Goal: Task Accomplishment & Management: Manage account settings

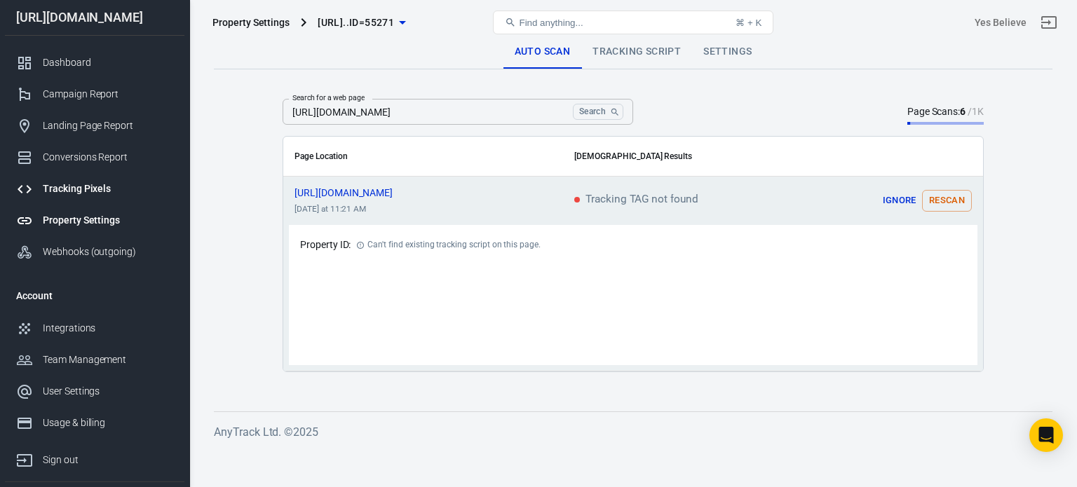
click at [79, 186] on div "Tracking Pixels" at bounding box center [108, 189] width 130 height 15
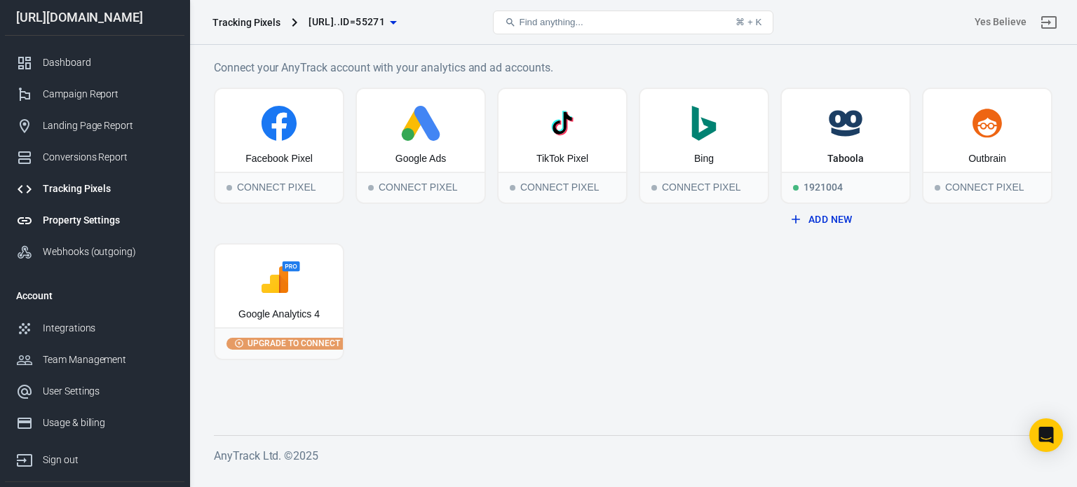
click at [81, 218] on div "Property Settings" at bounding box center [108, 220] width 130 height 15
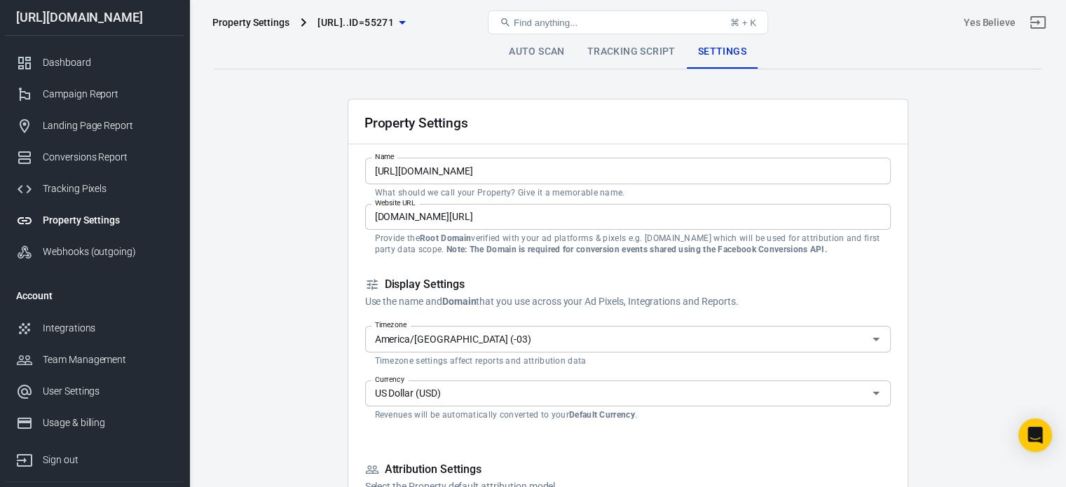
click at [504, 168] on input "[URL][DOMAIN_NAME]" at bounding box center [628, 171] width 526 height 26
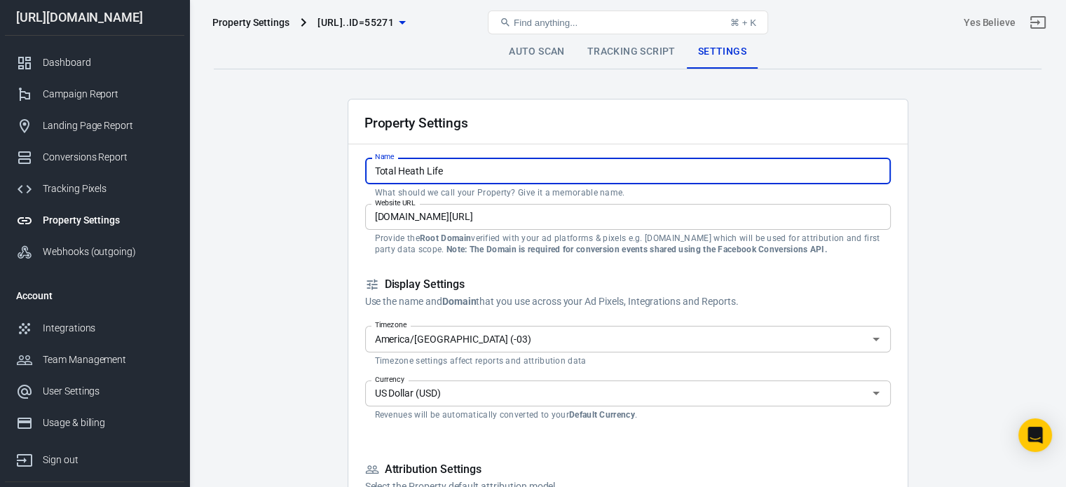
type input "Total Heath Life"
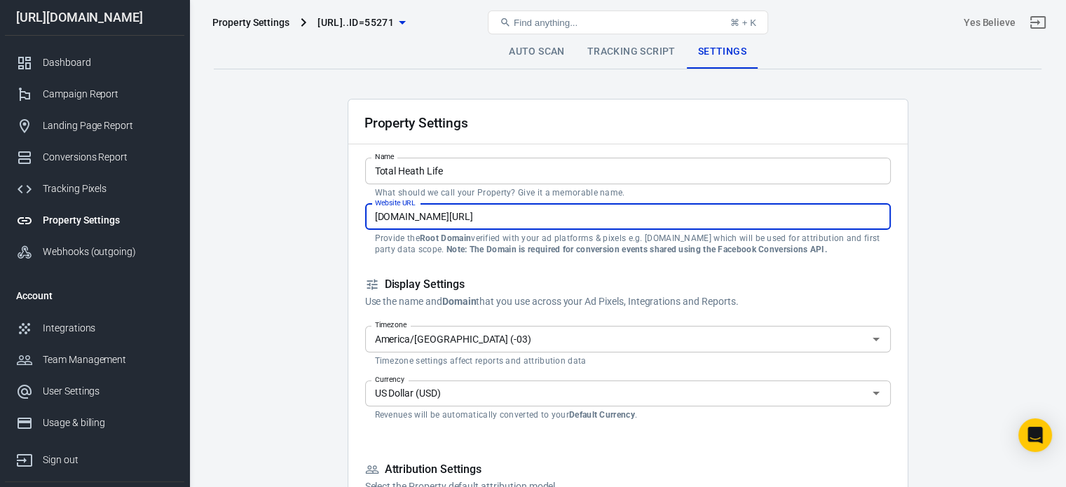
paste input "[URL][DOMAIN_NAME]"
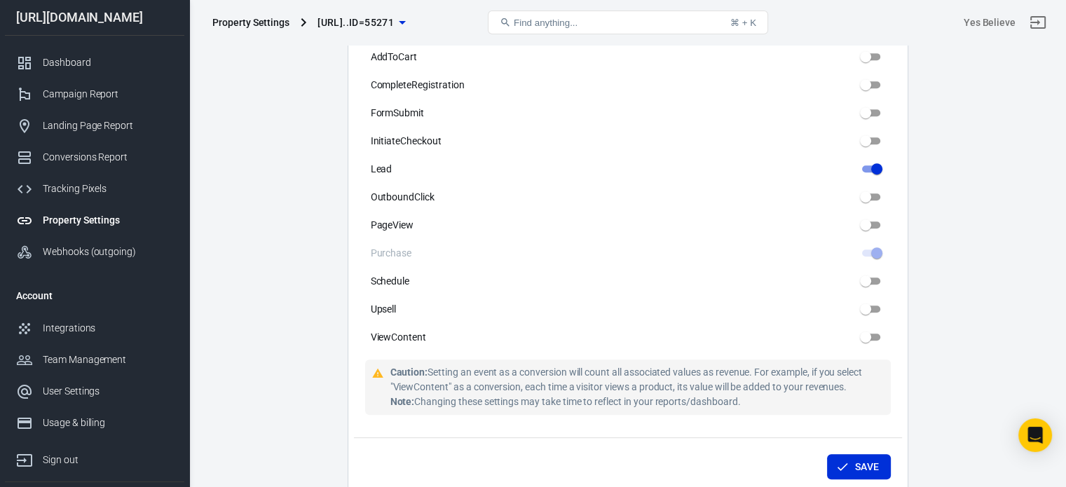
scroll to position [923, 0]
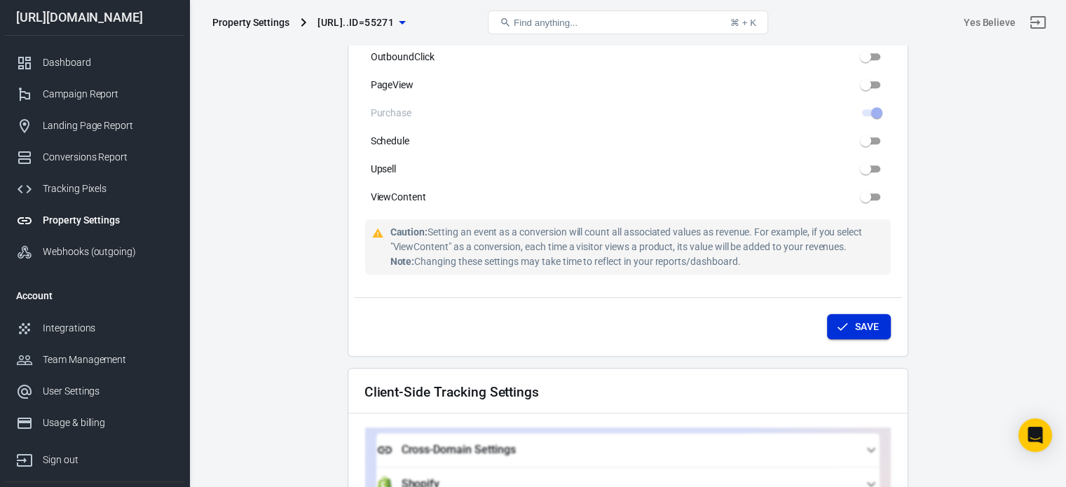
click at [858, 314] on button "Save" at bounding box center [859, 327] width 64 height 26
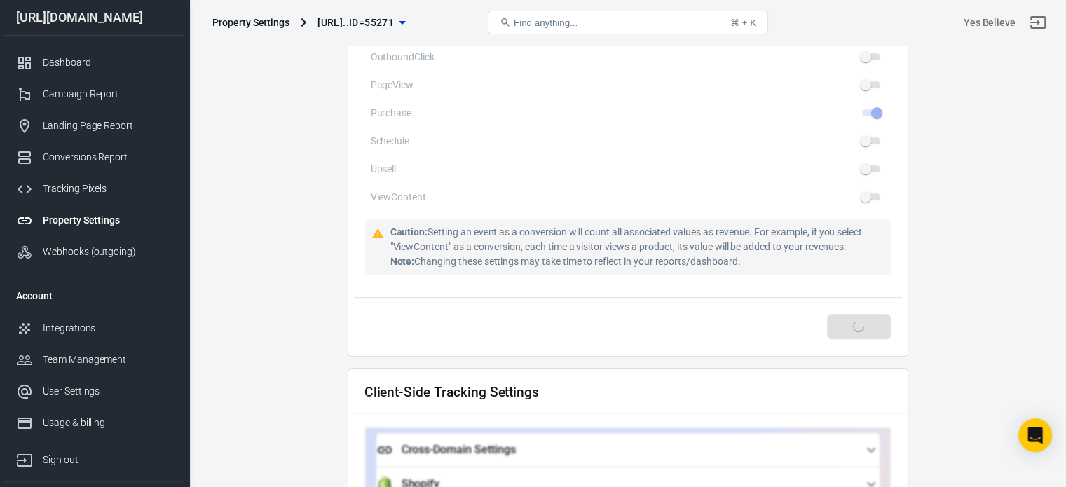
type input "[DOMAIN_NAME]"
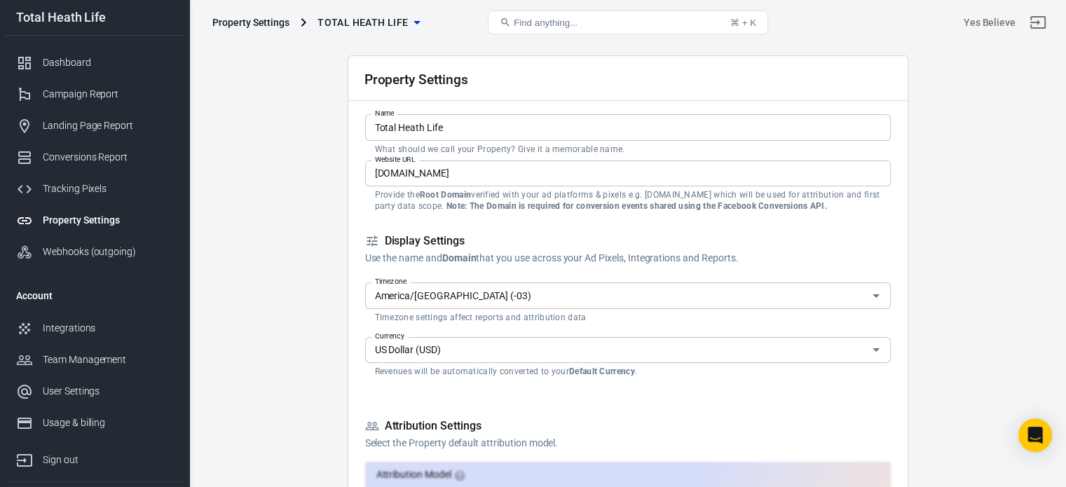
scroll to position [0, 0]
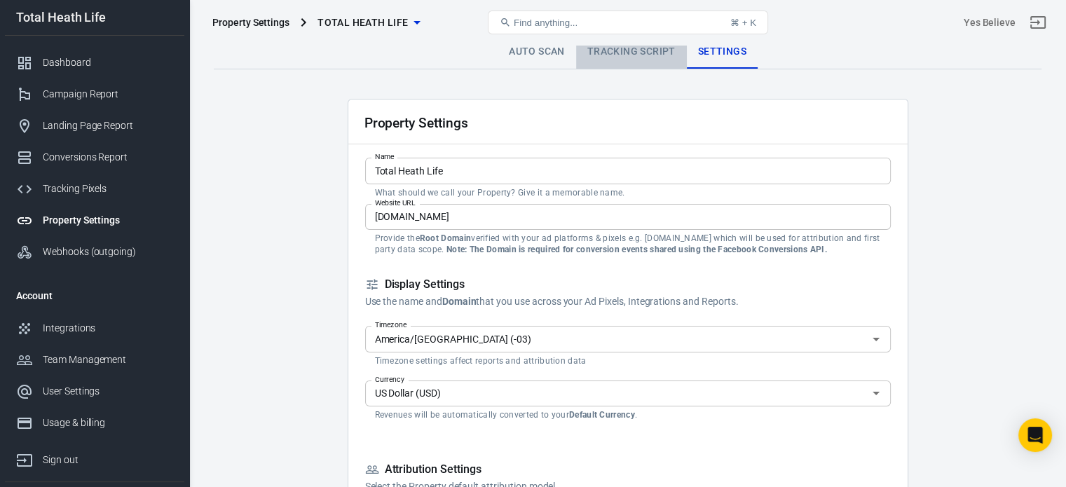
click at [626, 55] on link "Tracking Script" at bounding box center [631, 52] width 111 height 34
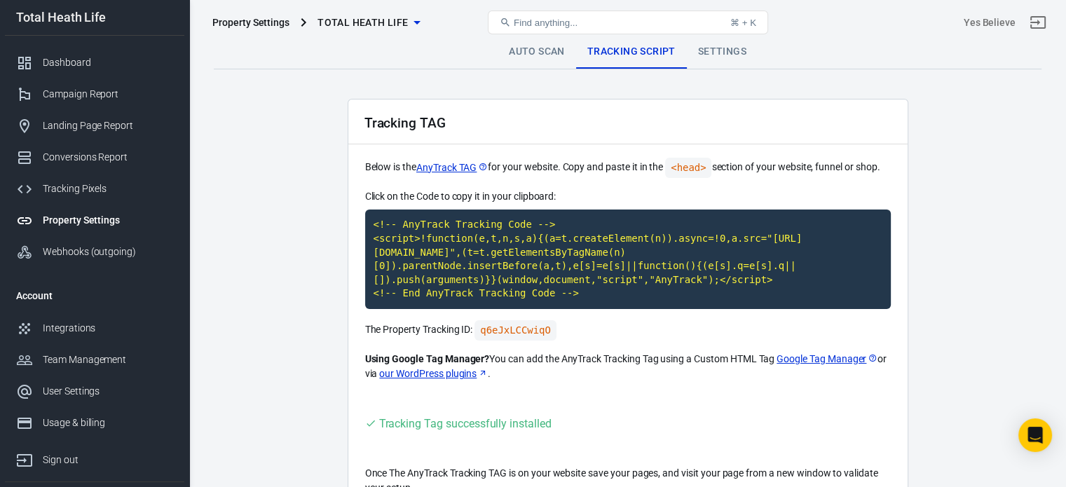
click at [553, 53] on link "Auto Scan" at bounding box center [537, 52] width 79 height 34
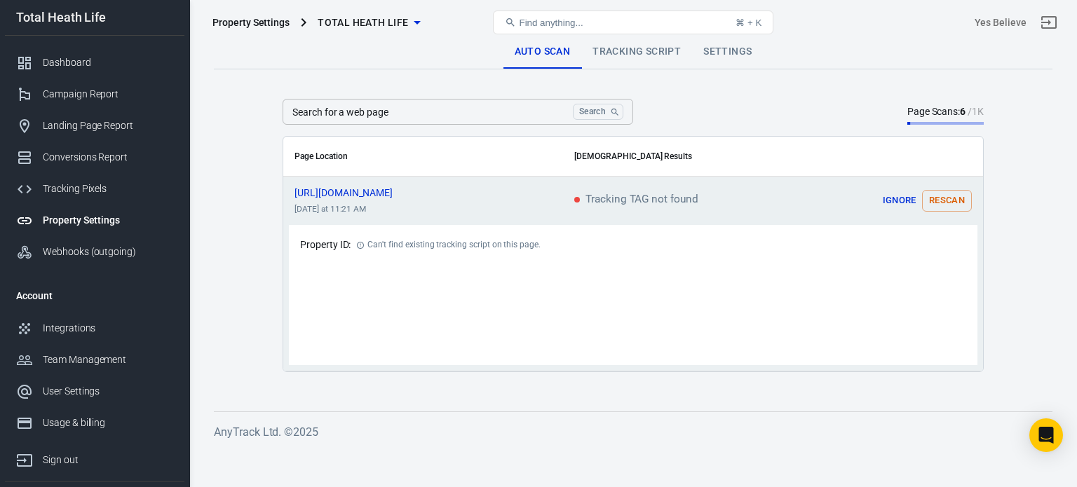
click at [902, 201] on button "Ignore" at bounding box center [899, 201] width 45 height 22
click at [478, 111] on input "Search for a web page" at bounding box center [425, 112] width 285 height 26
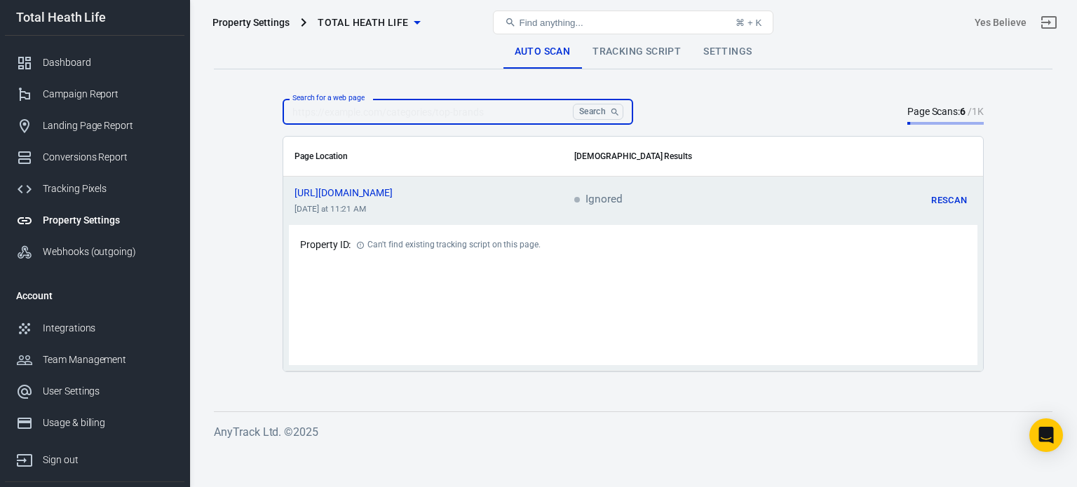
paste input "[URL][DOMAIN_NAME]"
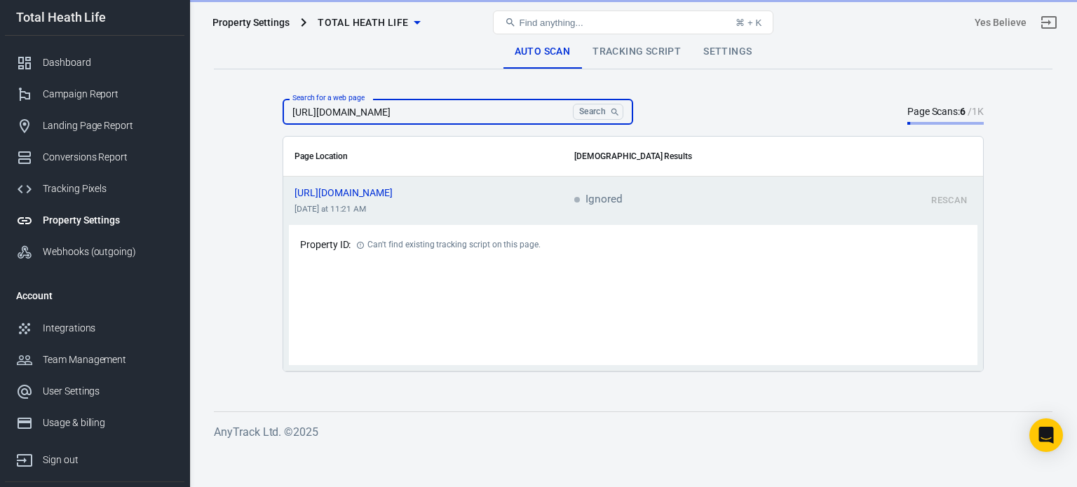
type input "[URL][DOMAIN_NAME]"
click at [592, 114] on button "Search" at bounding box center [598, 112] width 50 height 16
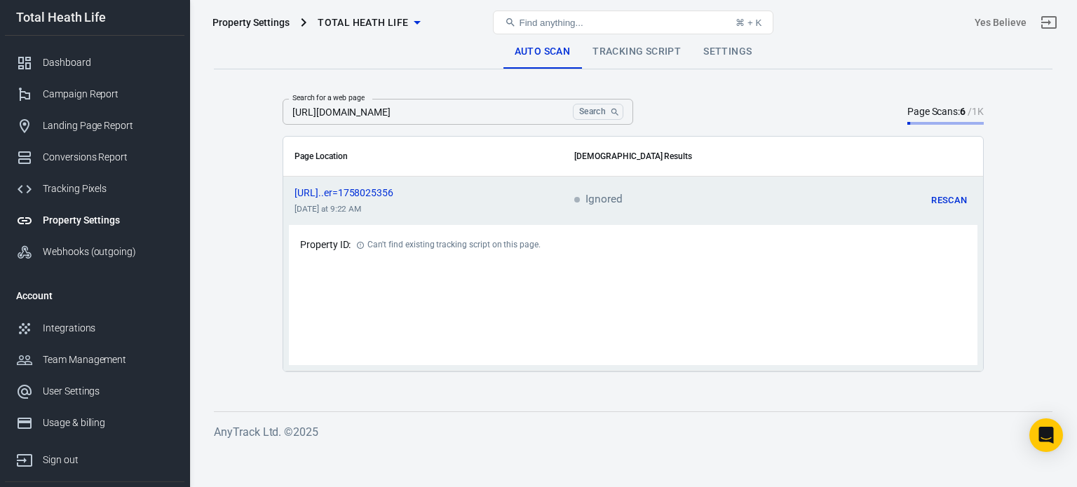
click at [951, 193] on button "Rescan" at bounding box center [949, 201] width 45 height 22
click at [947, 202] on button "Rescan" at bounding box center [949, 201] width 45 height 22
click at [662, 57] on link "Tracking Script" at bounding box center [636, 52] width 111 height 34
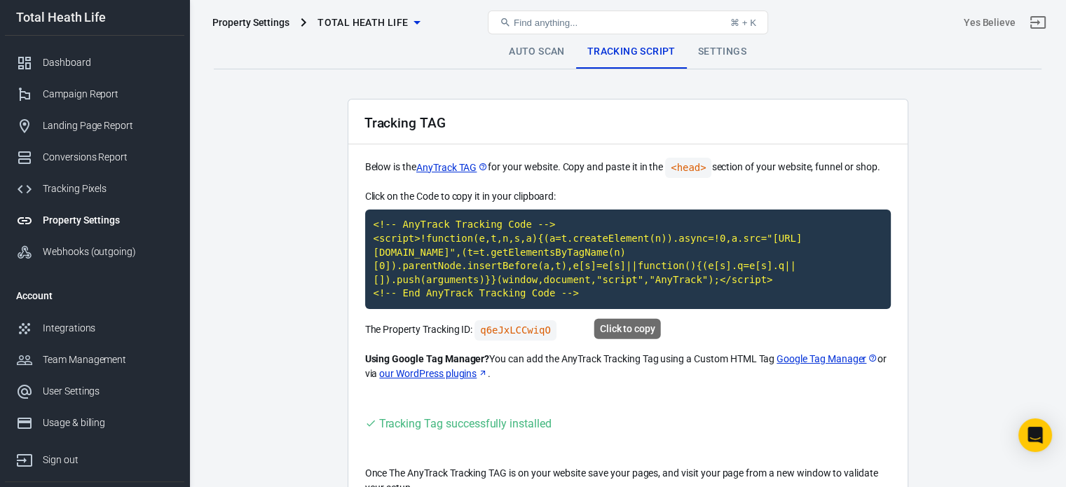
click at [648, 238] on code "<!-- AnyTrack Tracking Code --> <script>!function(e,t,n,s,a){(a=t.createElement…" at bounding box center [628, 260] width 526 height 100
drag, startPoint x: 856, startPoint y: 154, endPoint x: 889, endPoint y: 158, distance: 33.2
click at [889, 151] on div "Tracking TAG Below is the AnyTrack TAG for your website. Copy and paste it in t…" at bounding box center [628, 306] width 561 height 414
click at [889, 158] on p "Below is the AnyTrack TAG for your website. Copy and paste it in the <head> sec…" at bounding box center [628, 168] width 526 height 20
click at [57, 186] on div "Tracking Pixels" at bounding box center [108, 189] width 130 height 15
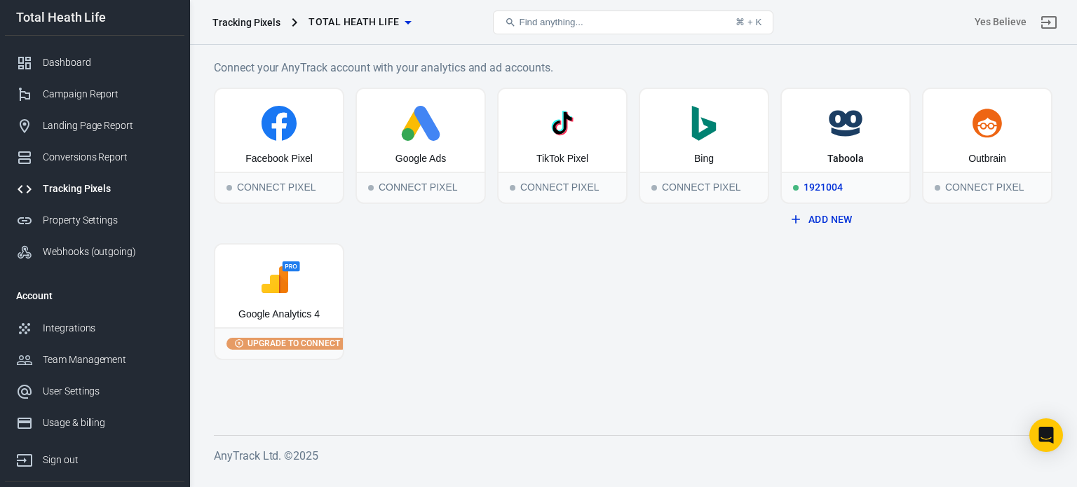
click at [854, 148] on div "Taboola" at bounding box center [846, 130] width 128 height 83
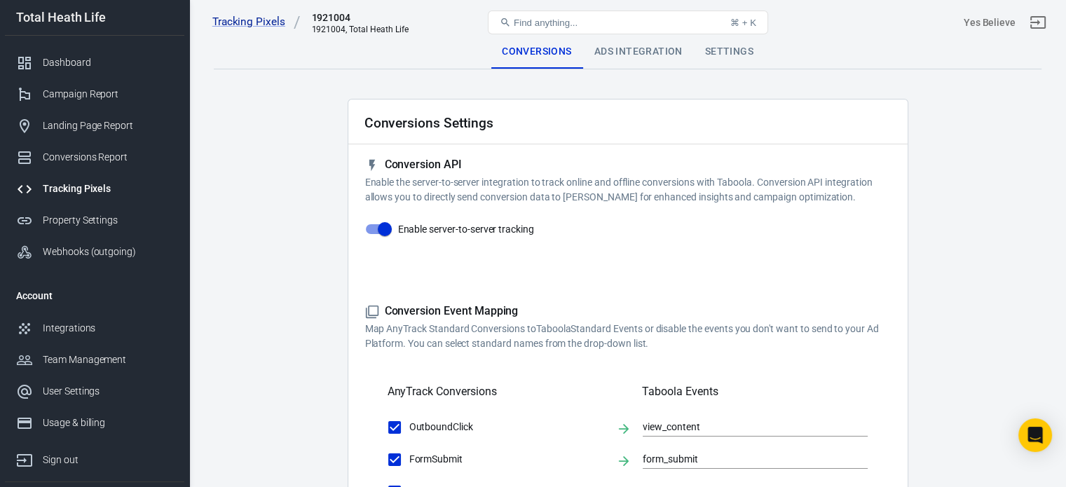
click at [651, 43] on div "Tracking Pixels 1921004 1921004, Total Heath Life Find anything... ⌘ + K Yes Be…" at bounding box center [628, 22] width 876 height 45
click at [651, 53] on div "Ads Integration" at bounding box center [638, 52] width 111 height 34
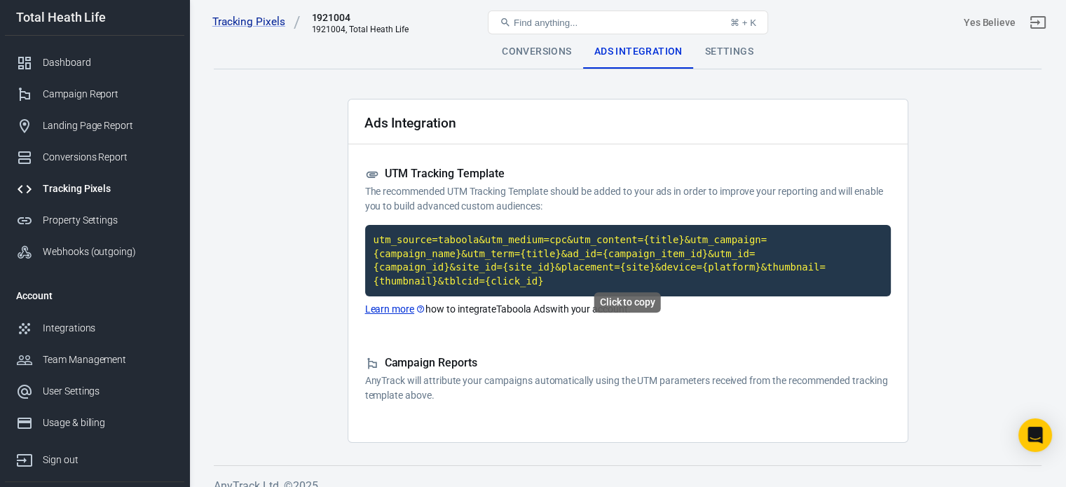
click at [583, 247] on code "utm_source=taboola&utm_medium=cpc&utm_content={title}&utm_campaign={campaign_na…" at bounding box center [628, 261] width 526 height 72
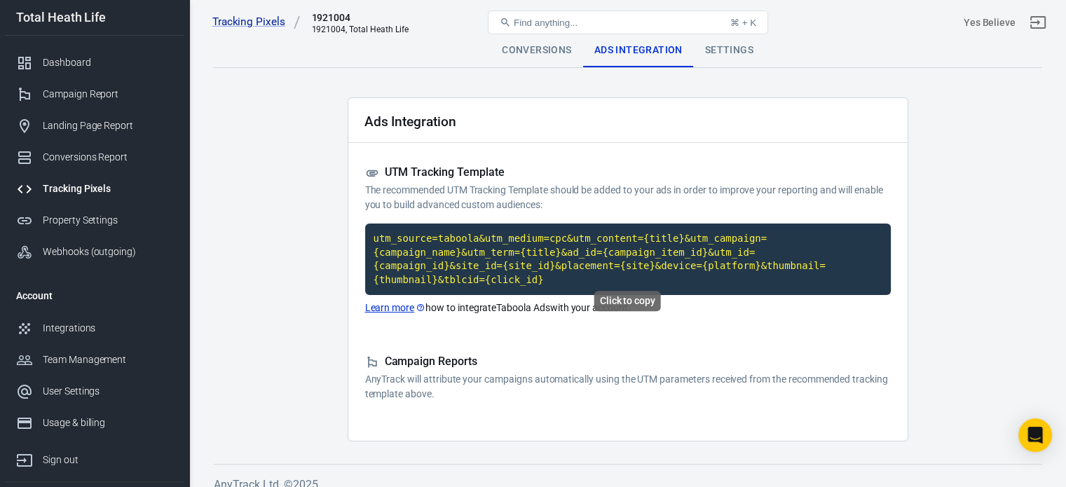
click at [505, 252] on code "utm_source=taboola&utm_medium=cpc&utm_content={title}&utm_campaign={campaign_na…" at bounding box center [628, 260] width 526 height 72
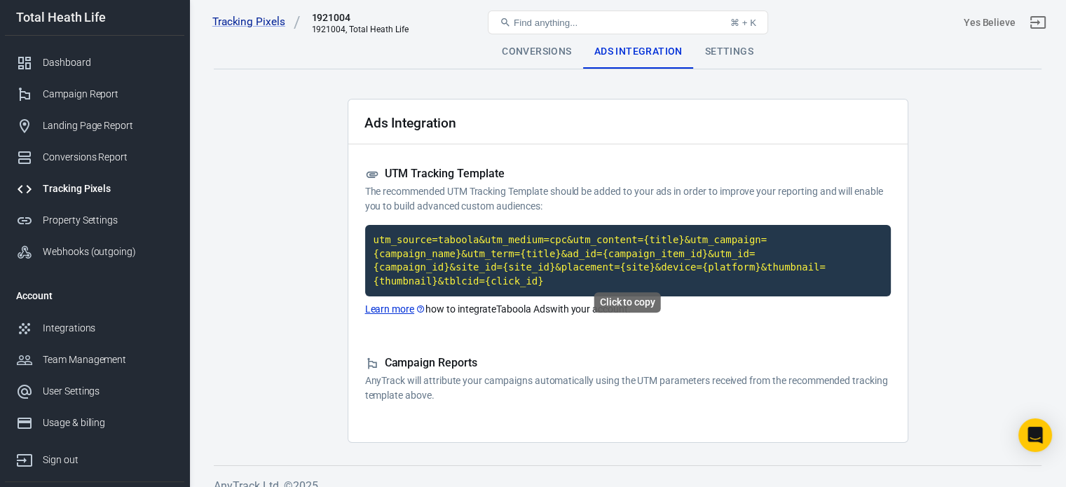
click at [501, 262] on code "utm_source=taboola&utm_medium=cpc&utm_content={title}&utm_campaign={campaign_na…" at bounding box center [628, 261] width 526 height 72
drag, startPoint x: 393, startPoint y: 133, endPoint x: 780, endPoint y: 406, distance: 473.5
click at [780, 406] on div "Ads Integration UTM Tracking Template The recommended UTM Tracking Template sho…" at bounding box center [628, 271] width 561 height 344
click at [663, 251] on code "utm_source=taboola&utm_medium=cpc&utm_content={title}&utm_campaign={campaign_na…" at bounding box center [628, 261] width 526 height 72
